Goal: Task Accomplishment & Management: Manage account settings

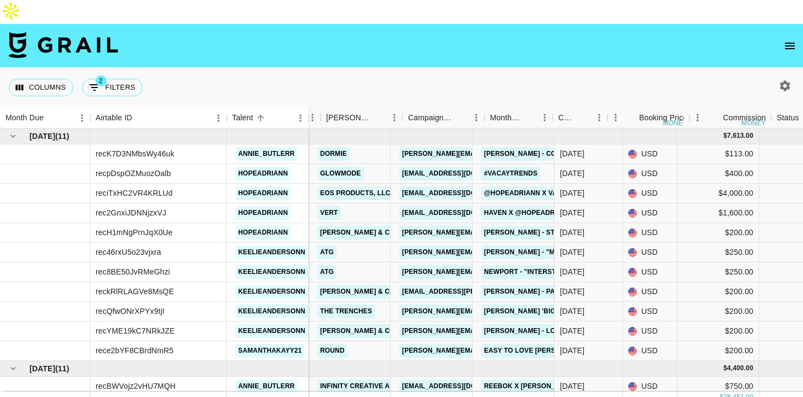
scroll to position [0, 70]
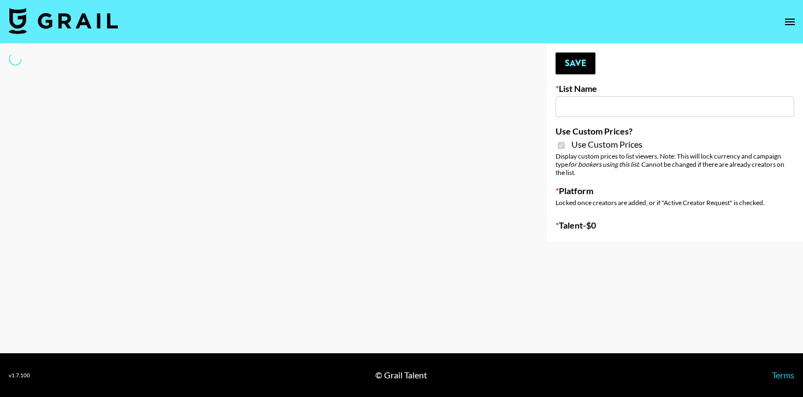
type input "FaceApp - [DATE]"
checkbox input "true"
select select "Brand"
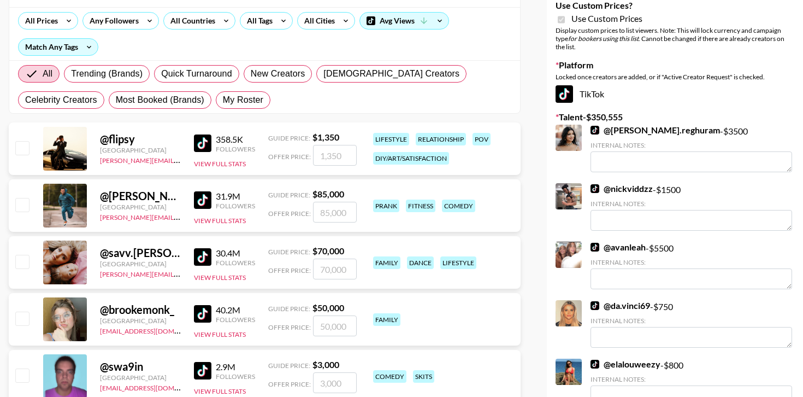
scroll to position [101, 0]
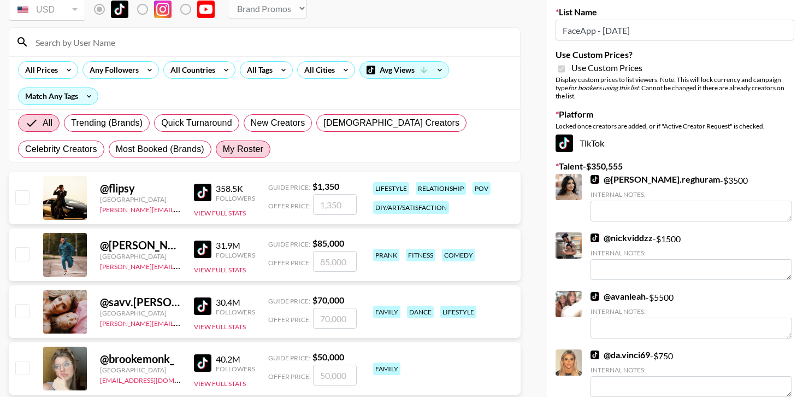
click at [223, 143] on span "My Roster" at bounding box center [243, 149] width 40 height 13
click at [223, 149] on input "My Roster" at bounding box center [223, 149] width 0 height 0
radio input "true"
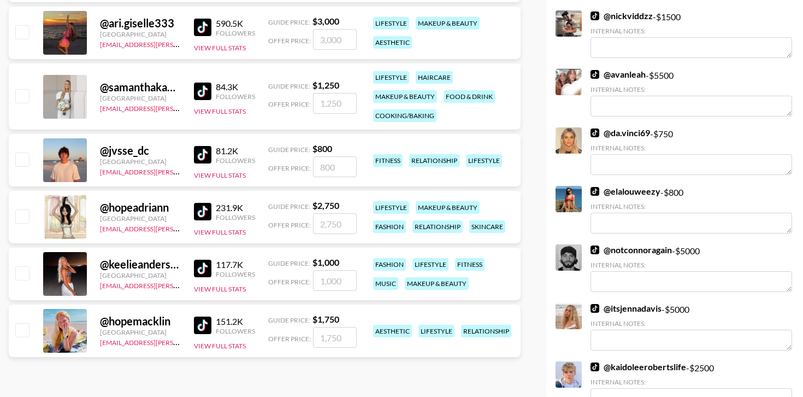
scroll to position [325, 0]
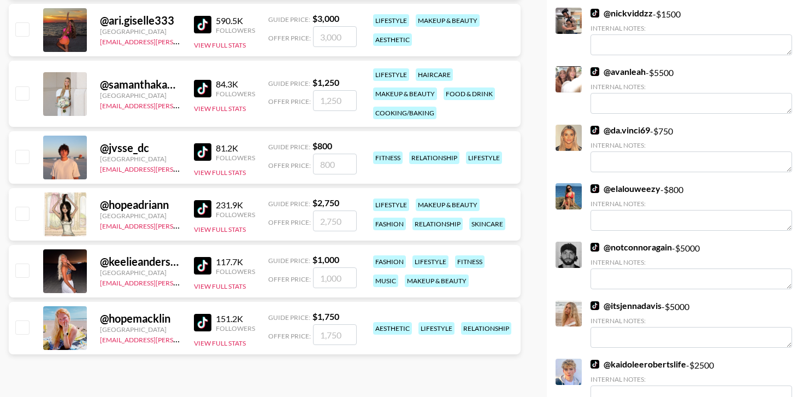
click at [24, 263] on input "checkbox" at bounding box center [21, 269] width 13 height 13
checkbox input "true"
type input "1000"
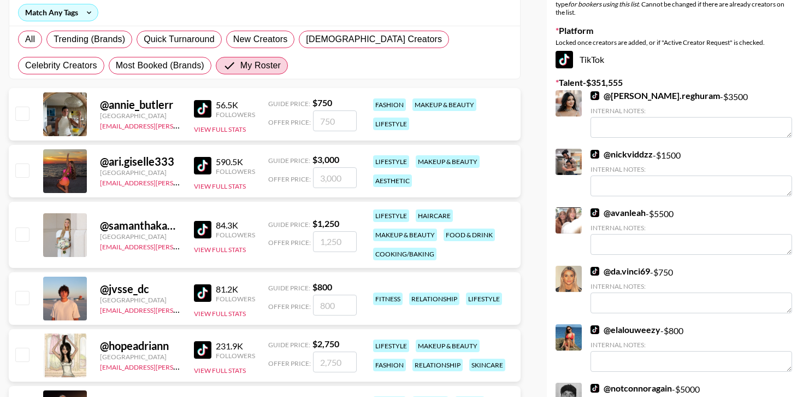
scroll to position [51, 0]
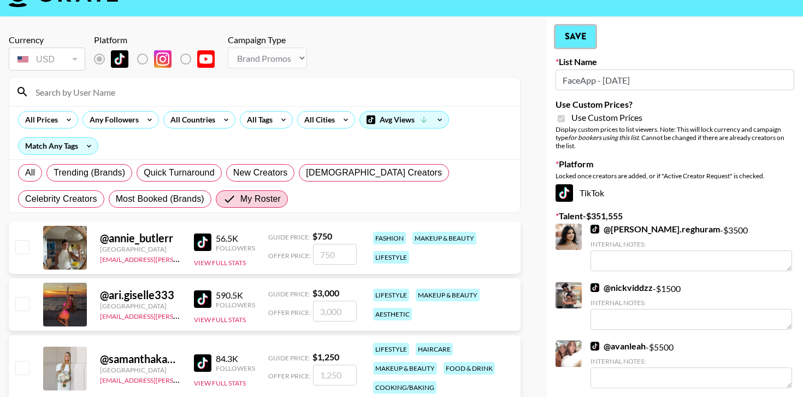
click at [577, 26] on button "Save" at bounding box center [576, 37] width 40 height 22
